Goal: Task Accomplishment & Management: Use online tool/utility

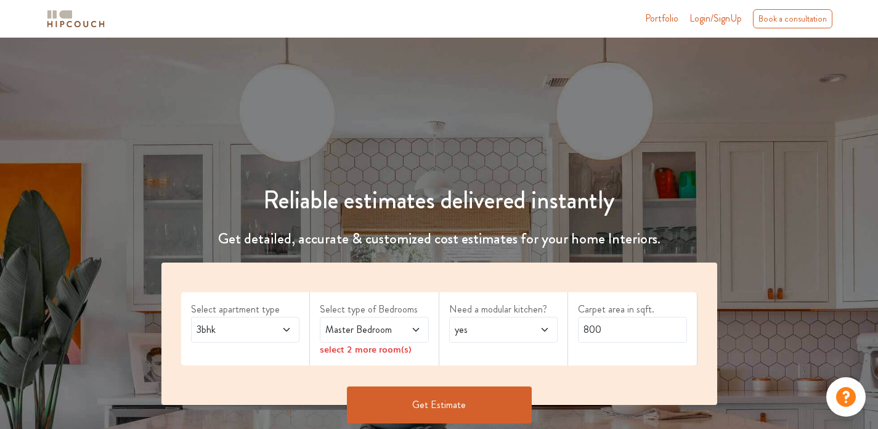
scroll to position [200, 0]
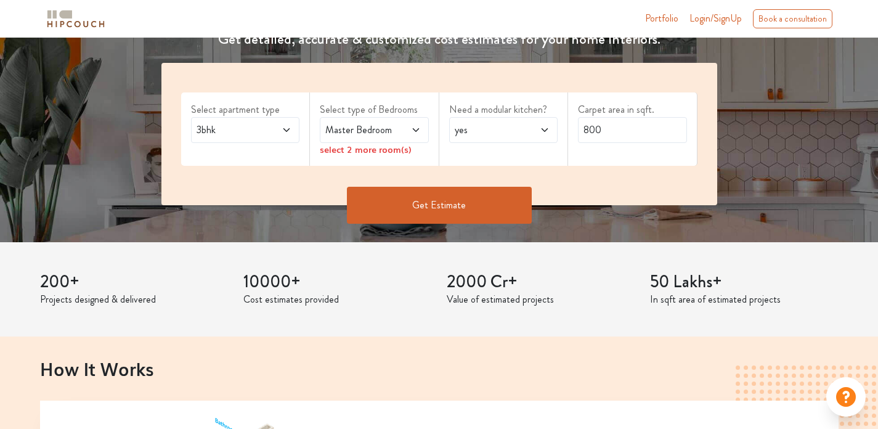
click at [354, 131] on span "Master Bedroom" at bounding box center [359, 130] width 73 height 15
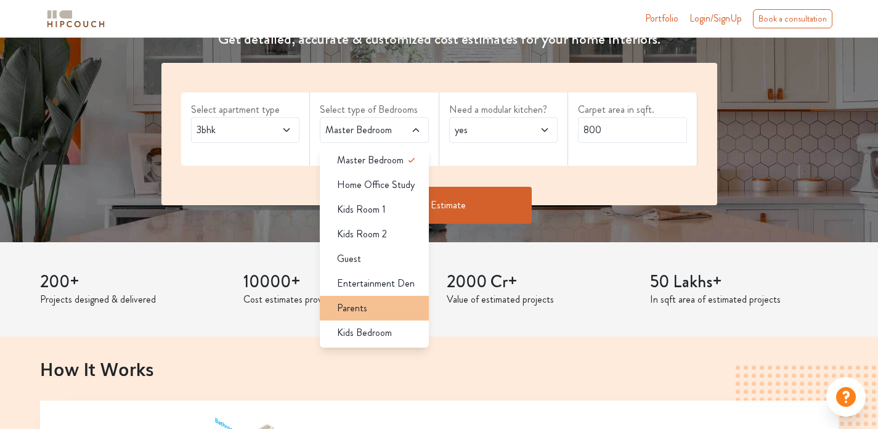
click at [362, 315] on li "Parents" at bounding box center [374, 308] width 109 height 25
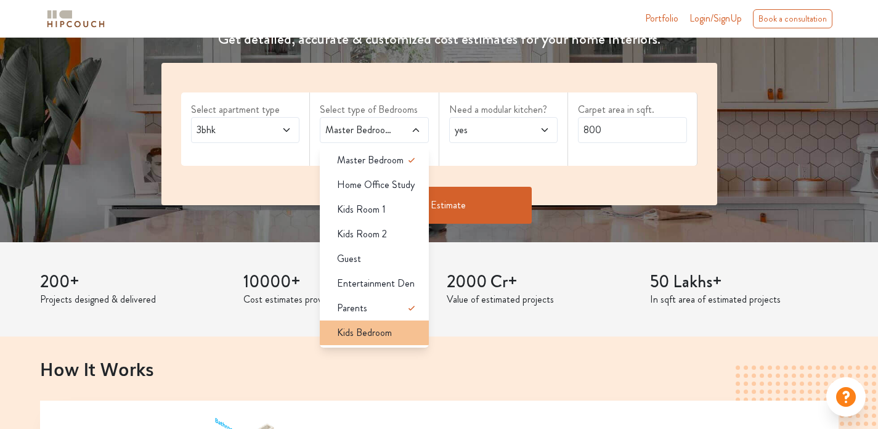
click at [362, 336] on span "Kids Bedroom" at bounding box center [364, 332] width 55 height 15
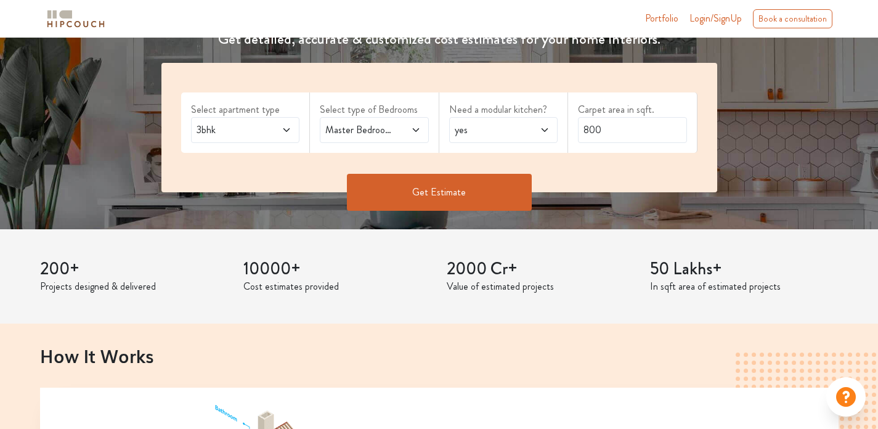
click at [455, 128] on span "yes" at bounding box center [488, 130] width 73 height 15
click at [652, 134] on input "800" at bounding box center [632, 130] width 109 height 26
type input "8"
type input "922"
click at [490, 205] on button "Get Estimate" at bounding box center [439, 192] width 185 height 37
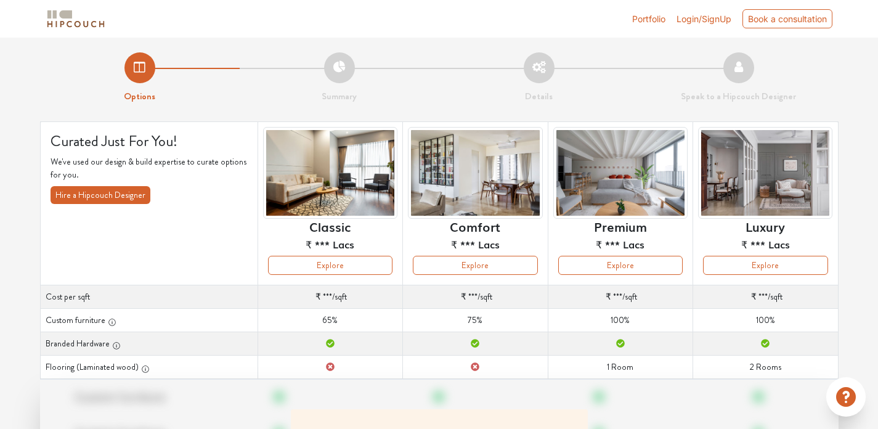
click at [689, 22] on span "Login/SignUp" at bounding box center [703, 19] width 55 height 10
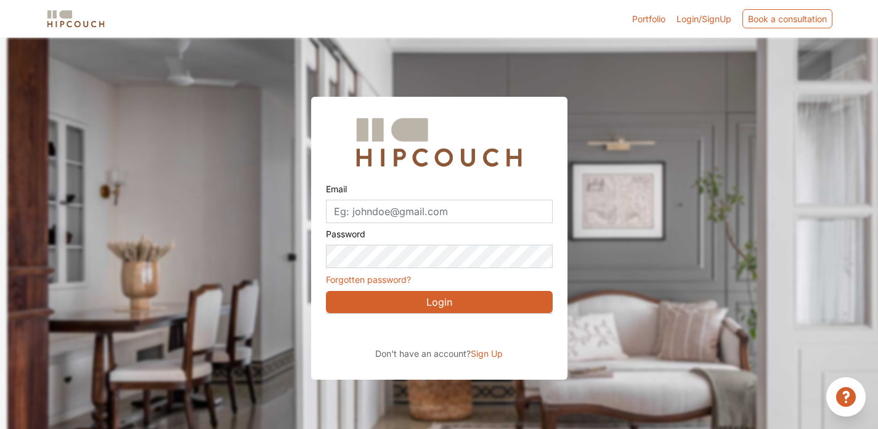
click at [384, 278] on link "Forgotten password?" at bounding box center [368, 279] width 85 height 10
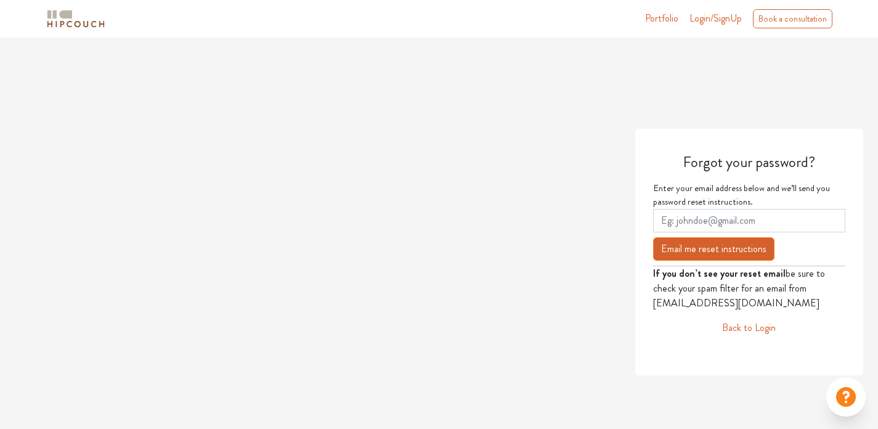
type input "[EMAIL_ADDRESS][DOMAIN_NAME]"
click at [722, 259] on button "Email me reset instructions" at bounding box center [713, 248] width 121 height 23
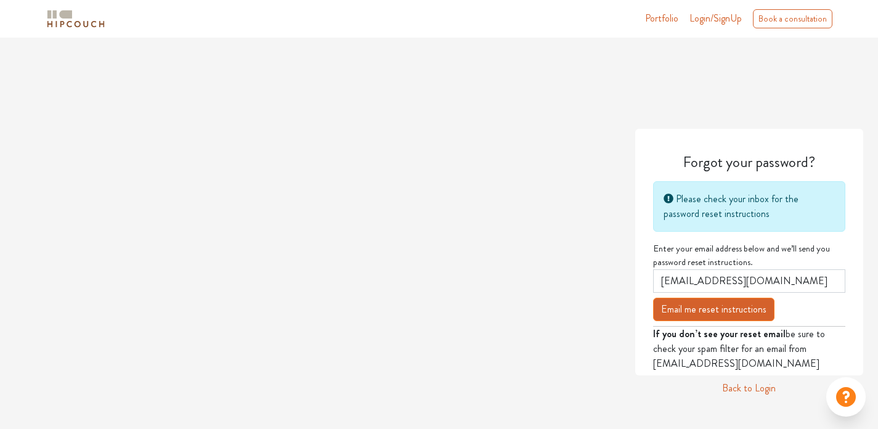
click at [731, 18] on span "Login/SignUp" at bounding box center [715, 18] width 52 height 14
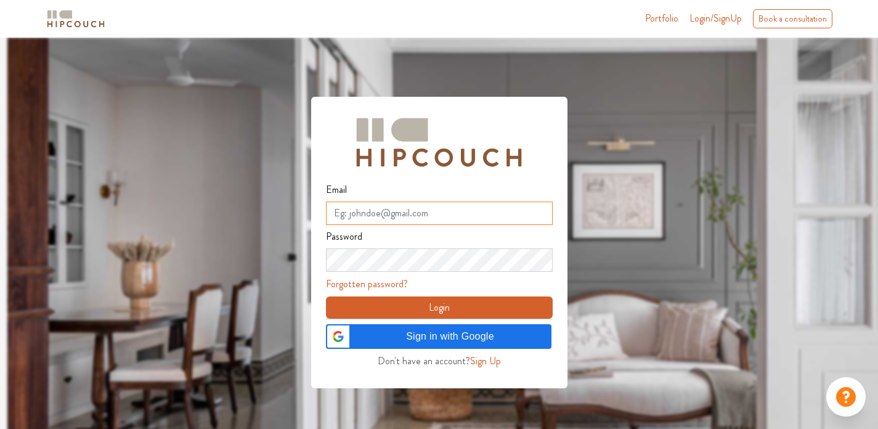
click at [493, 213] on input "Email" at bounding box center [439, 212] width 227 height 23
type input "[EMAIL_ADDRESS][DOMAIN_NAME]"
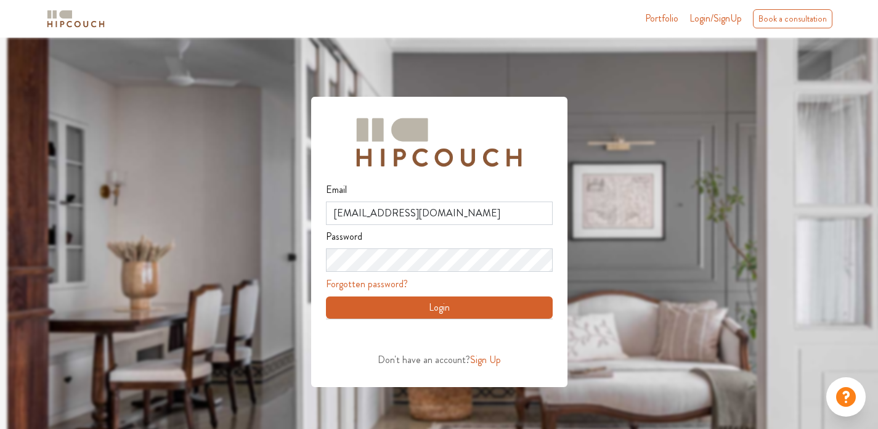
click at [442, 306] on button "Login" at bounding box center [439, 307] width 227 height 22
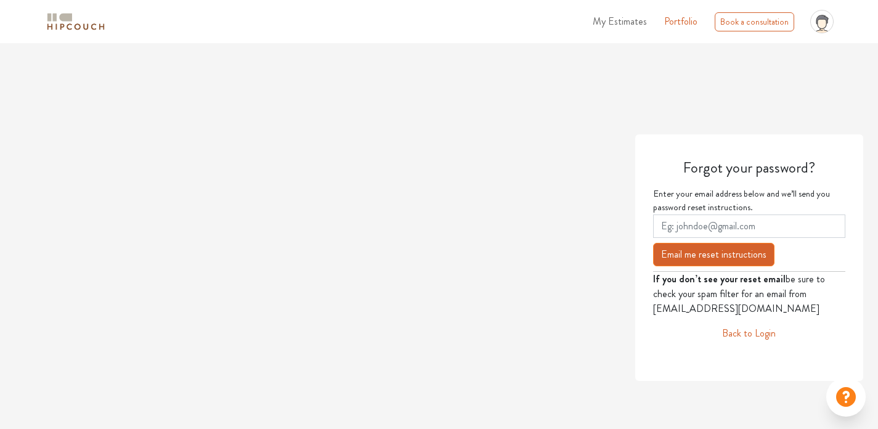
click at [624, 27] on span "My Estimates" at bounding box center [620, 21] width 54 height 14
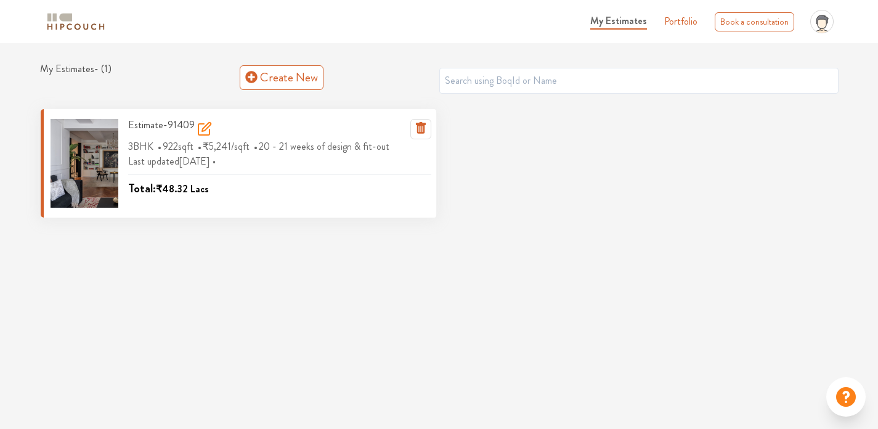
click at [101, 182] on div at bounding box center [85, 163] width 68 height 89
click at [182, 125] on h3 "Estimate-91409" at bounding box center [170, 129] width 84 height 20
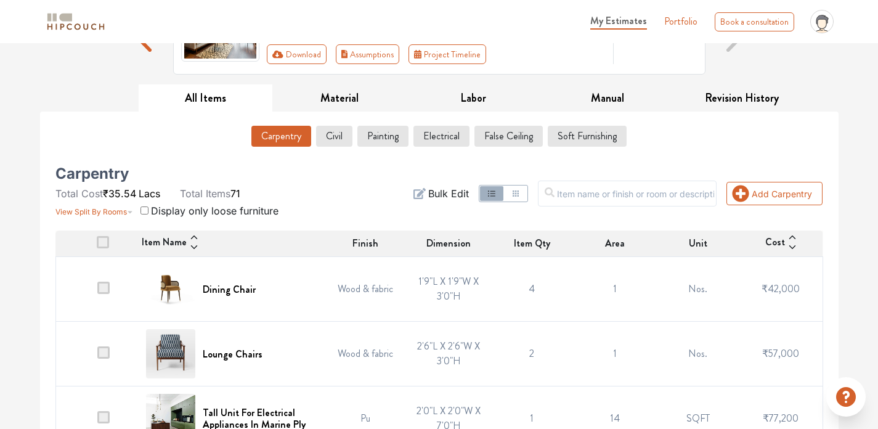
scroll to position [146, 0]
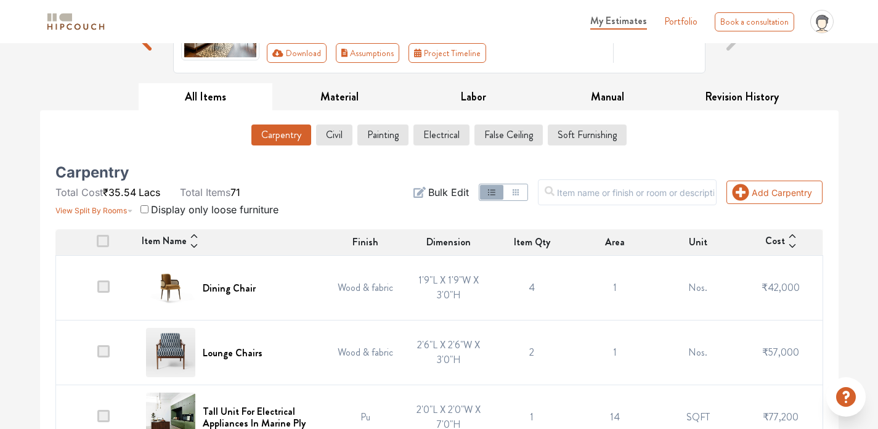
click at [105, 239] on span at bounding box center [103, 241] width 12 height 12
click at [97, 245] on input "checkbox" at bounding box center [97, 245] width 0 height 0
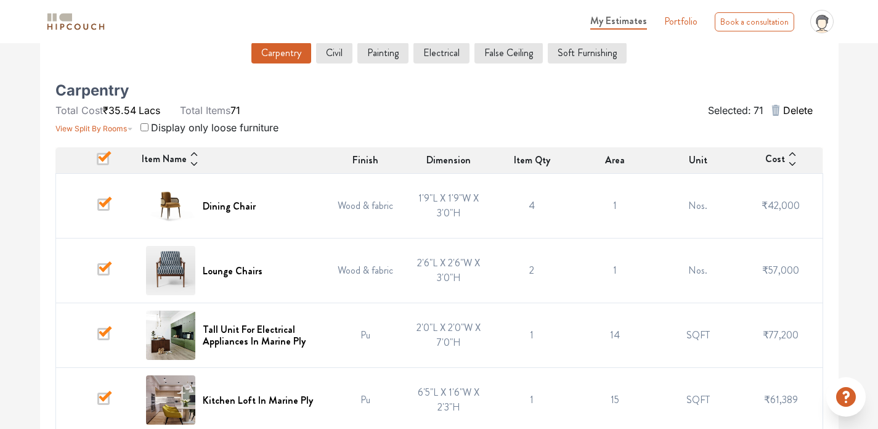
scroll to position [0, 0]
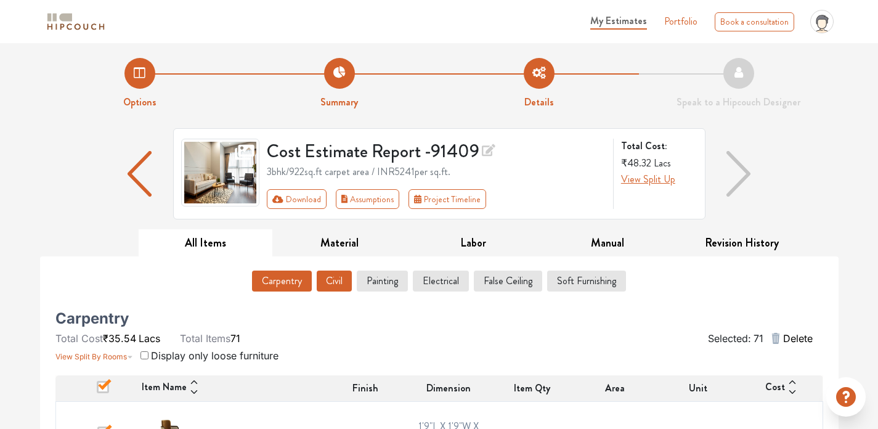
click at [324, 286] on button "Civil" at bounding box center [334, 280] width 35 height 21
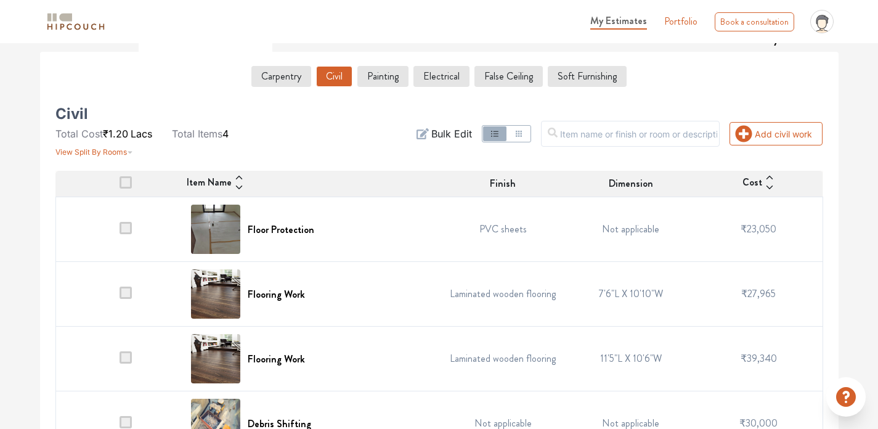
scroll to position [241, 0]
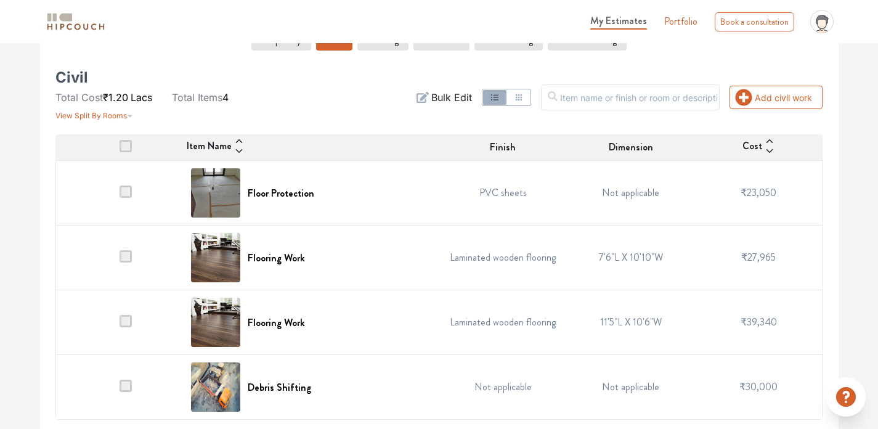
click at [128, 152] on th at bounding box center [119, 147] width 128 height 26
click at [128, 144] on span at bounding box center [126, 146] width 12 height 12
click at [120, 150] on input "checkbox" at bounding box center [120, 150] width 0 height 0
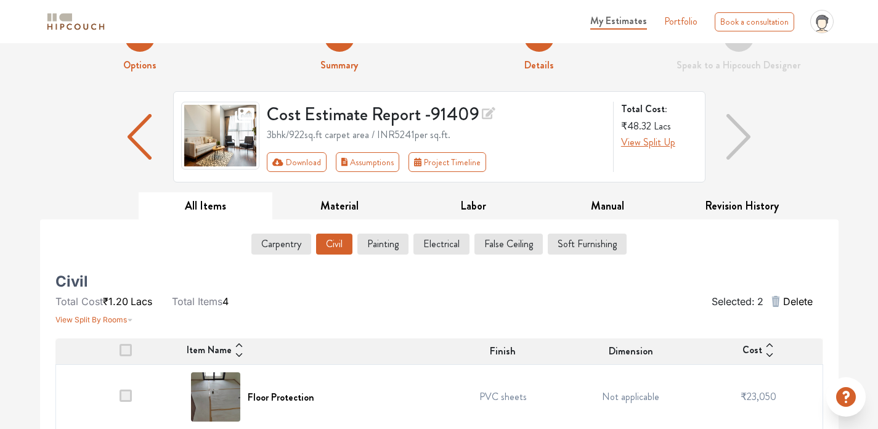
scroll to position [33, 0]
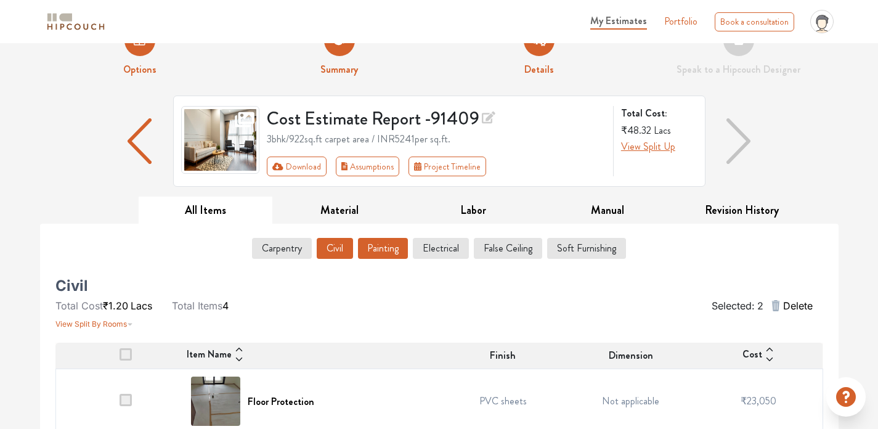
click at [394, 251] on button "Painting" at bounding box center [383, 248] width 50 height 21
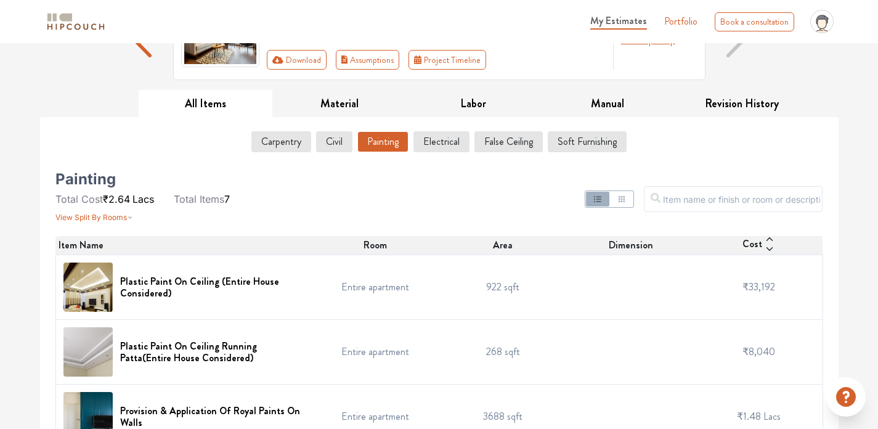
scroll to position [155, 0]
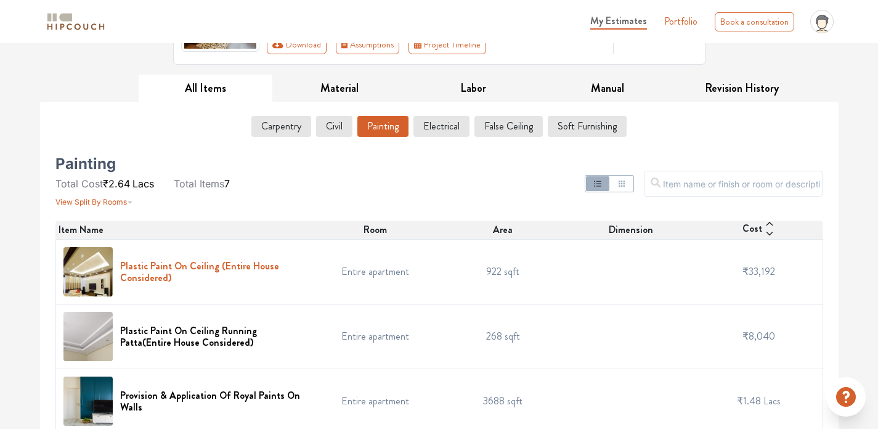
click at [145, 270] on h6 "Plastic Paint On Ceiling (Entire House Considered)" at bounding box center [212, 271] width 184 height 23
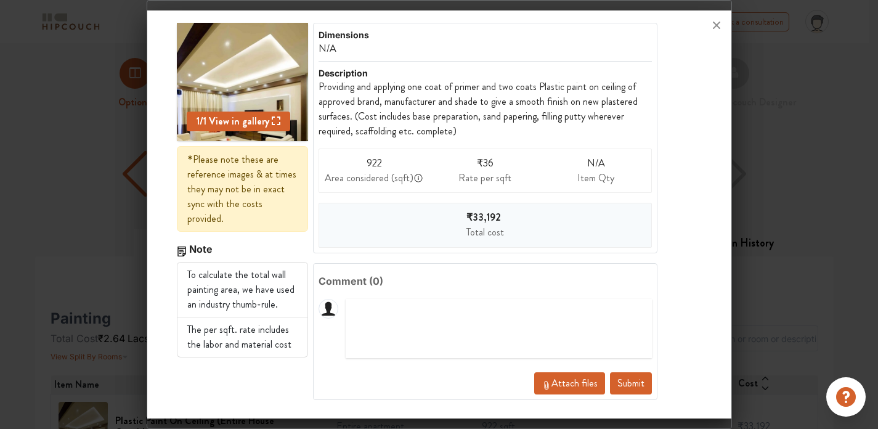
scroll to position [0, 0]
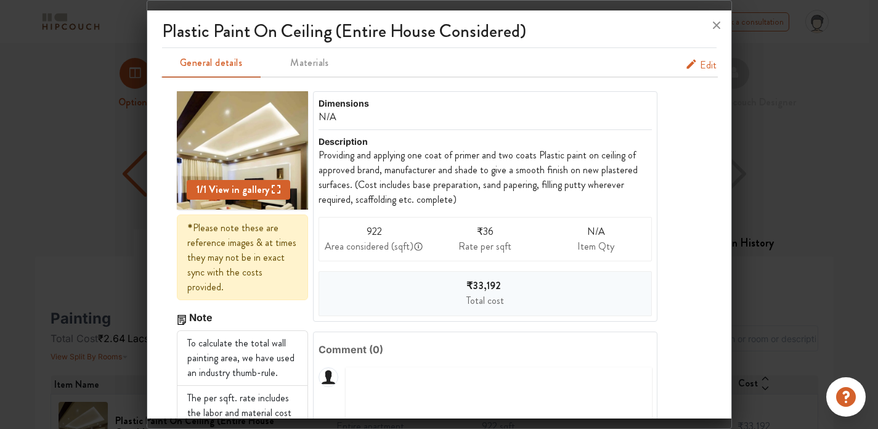
click at [308, 66] on span "Materials" at bounding box center [310, 62] width 84 height 17
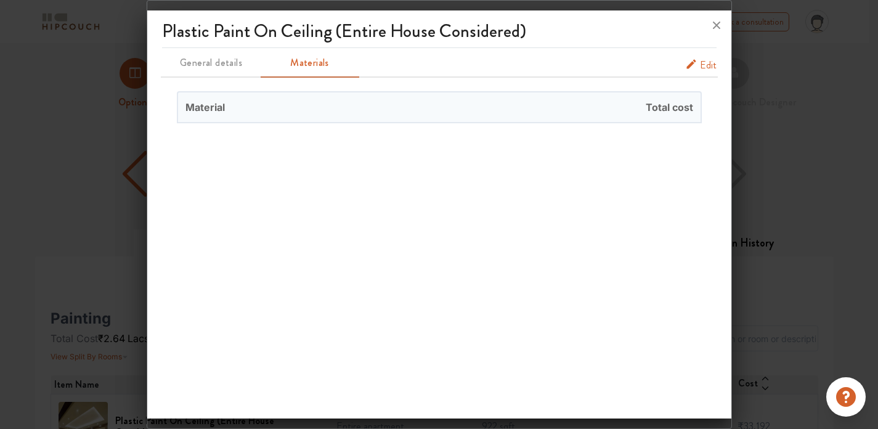
click at [575, 109] on span "Total cost" at bounding box center [569, 107] width 261 height 30
click at [723, 27] on icon at bounding box center [717, 25] width 20 height 20
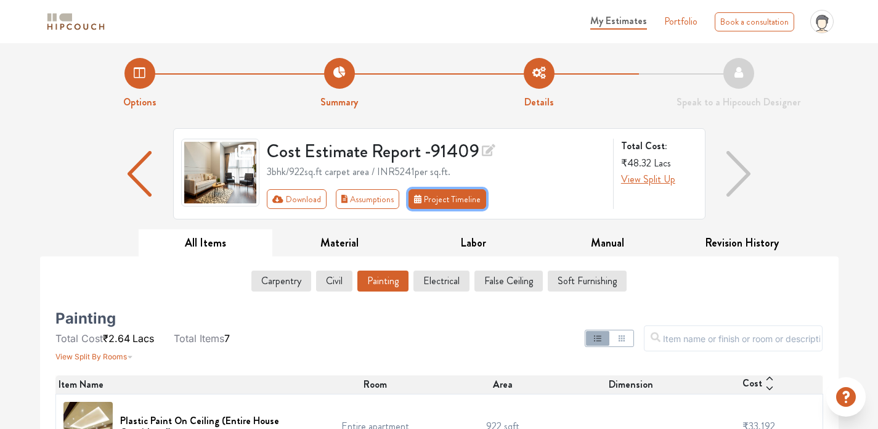
click at [419, 208] on button "Project Timeline" at bounding box center [447, 199] width 78 height 20
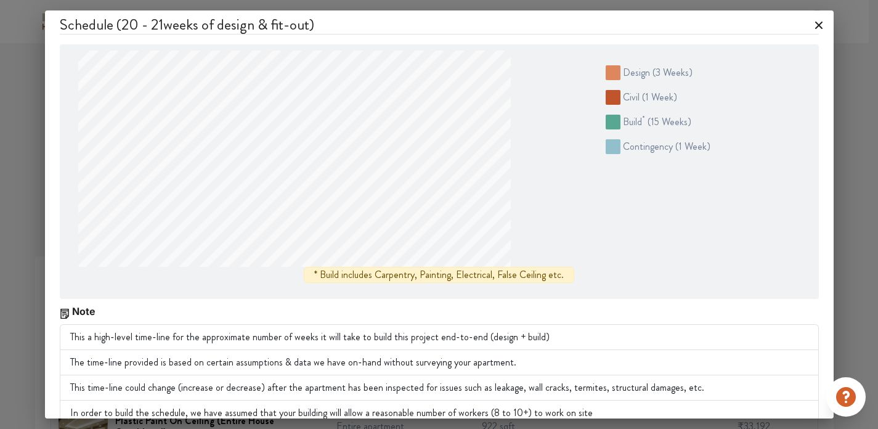
click at [815, 24] on icon at bounding box center [818, 25] width 7 height 7
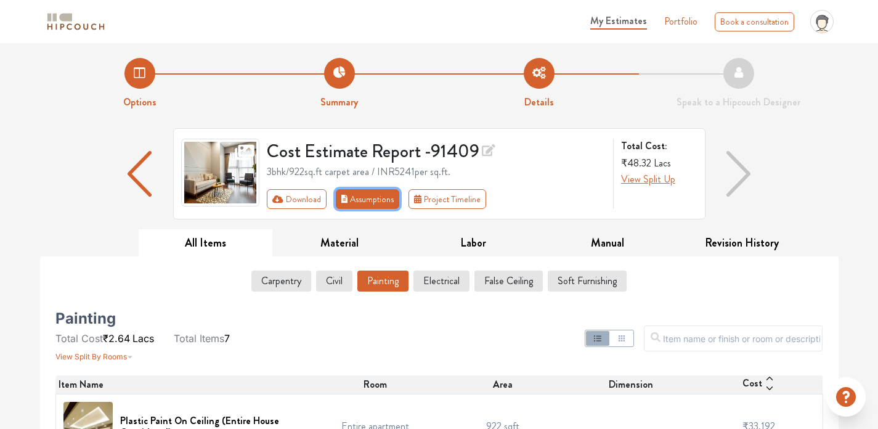
click at [368, 205] on button "Assumptions" at bounding box center [368, 199] width 64 height 20
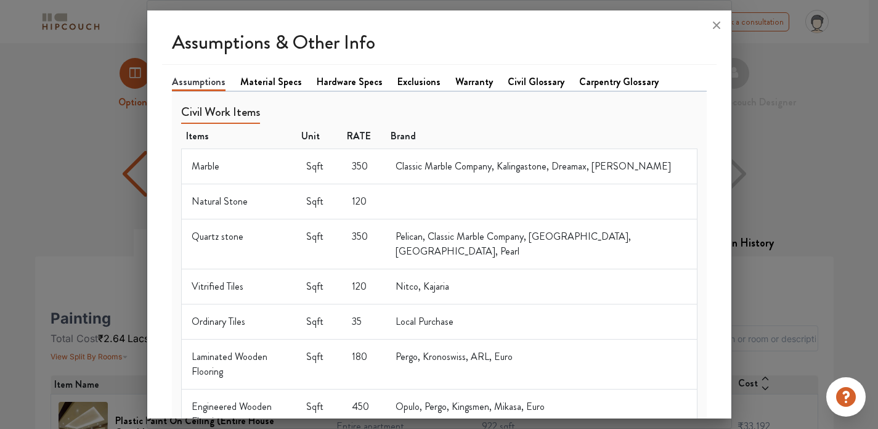
click at [283, 79] on link "Material Specs" at bounding box center [271, 82] width 62 height 15
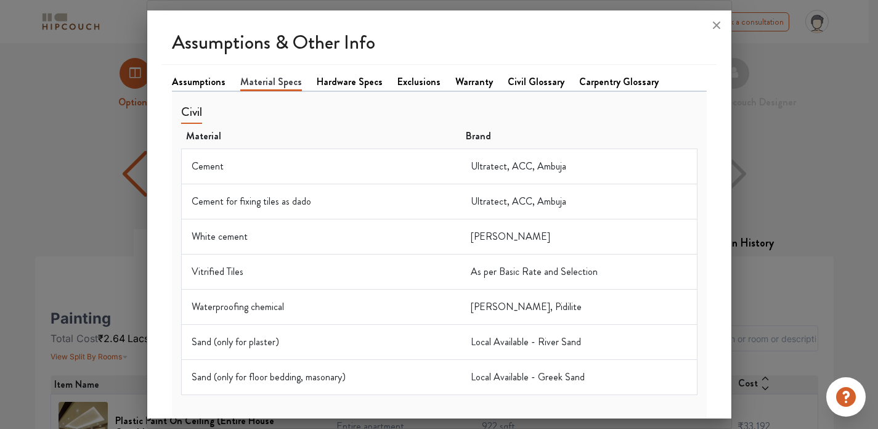
click at [334, 82] on link "Hardware Specs" at bounding box center [350, 82] width 66 height 15
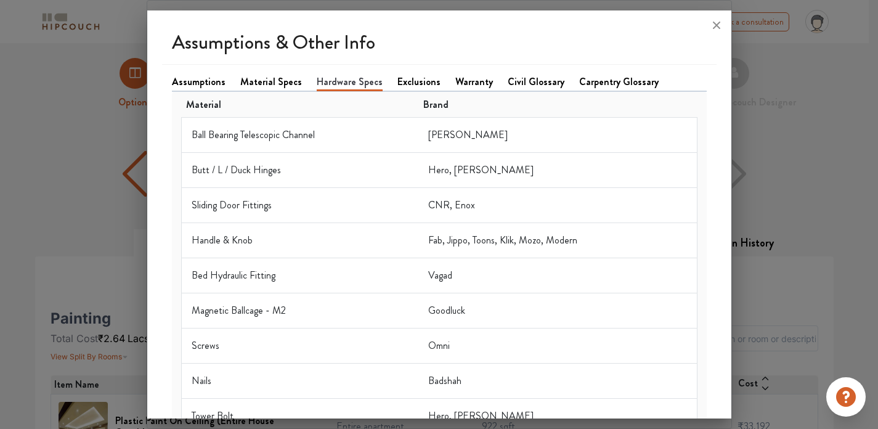
click at [401, 83] on link "Exclusions" at bounding box center [418, 82] width 43 height 15
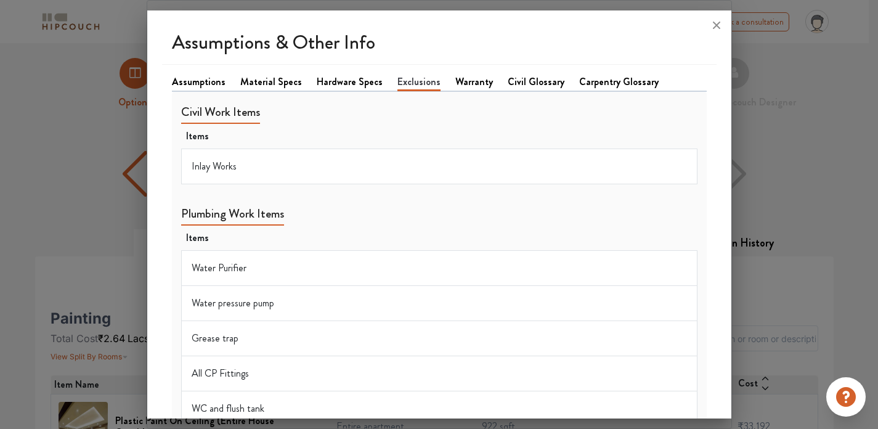
click at [355, 79] on link "Hardware Specs" at bounding box center [350, 82] width 66 height 15
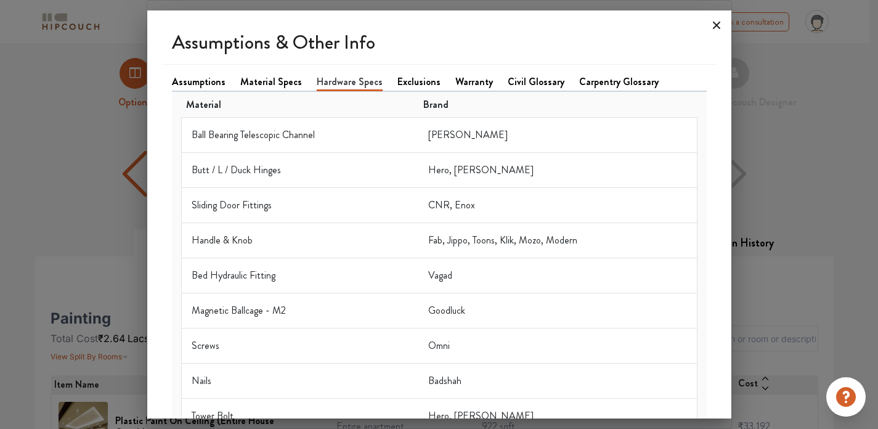
click at [714, 25] on icon at bounding box center [717, 25] width 20 height 20
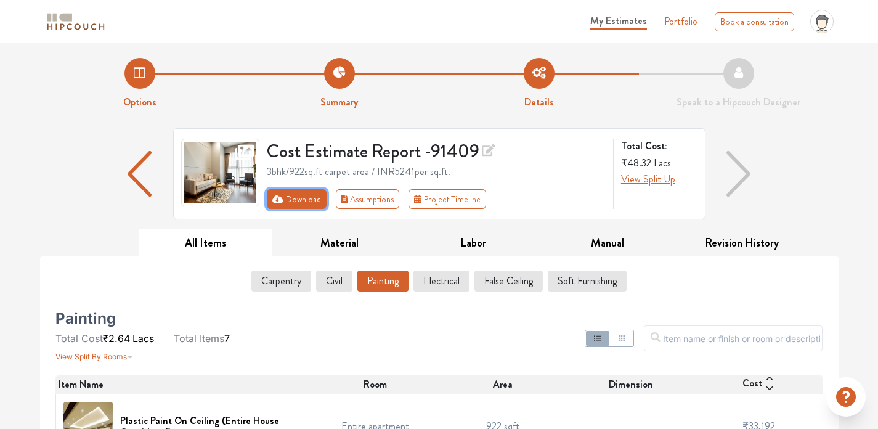
click at [288, 205] on button "Download" at bounding box center [297, 199] width 60 height 20
click at [278, 201] on icon "First group" at bounding box center [277, 198] width 11 height 7
click at [55, 27] on img at bounding box center [76, 22] width 62 height 22
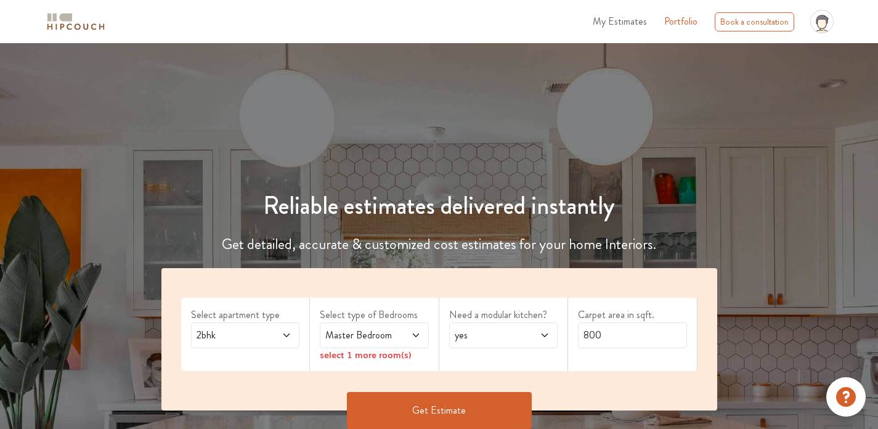
click at [67, 12] on img at bounding box center [76, 22] width 62 height 22
click at [58, 23] on img at bounding box center [76, 22] width 62 height 22
click at [68, 19] on img at bounding box center [76, 22] width 62 height 22
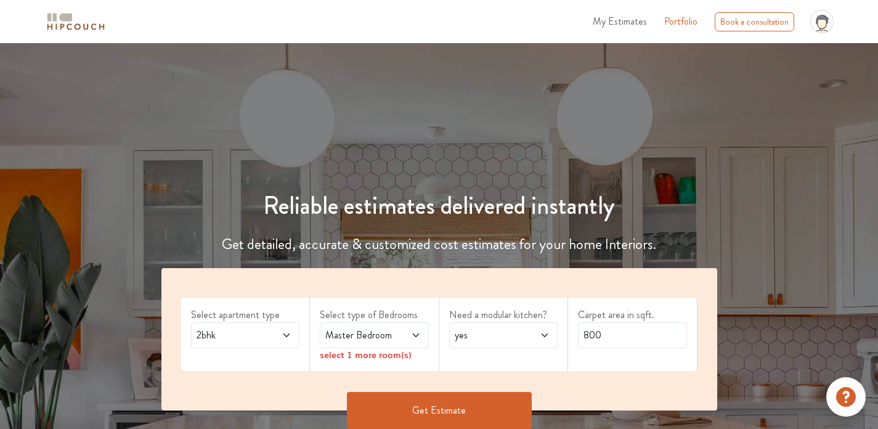
click at [68, 19] on img at bounding box center [76, 22] width 62 height 22
